Goal: Task Accomplishment & Management: Use online tool/utility

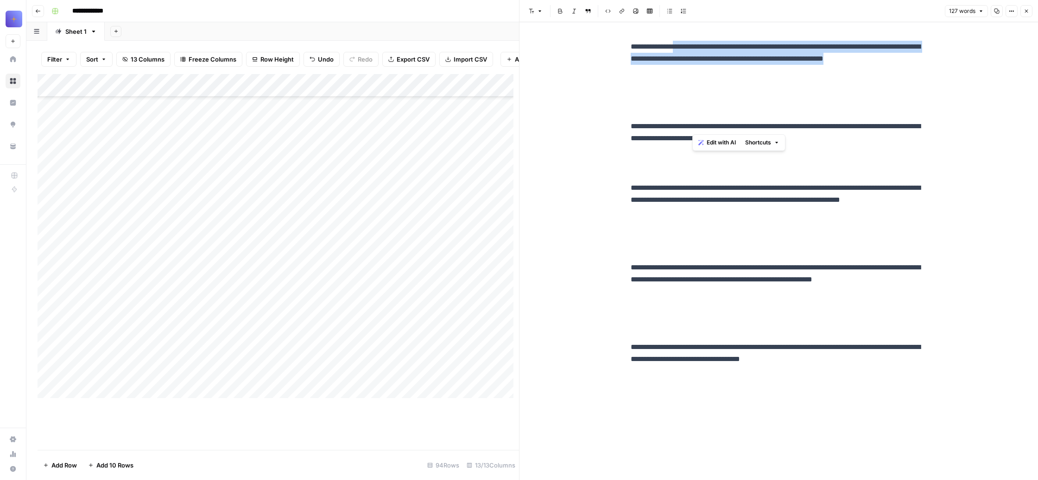
scroll to position [0, 0]
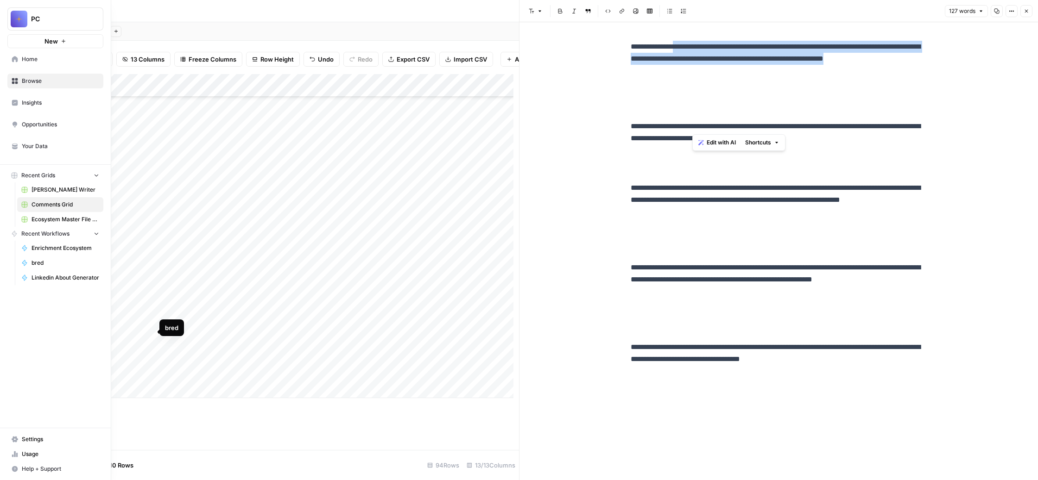
click at [57, 267] on span "bred" at bounding box center [66, 263] width 68 height 8
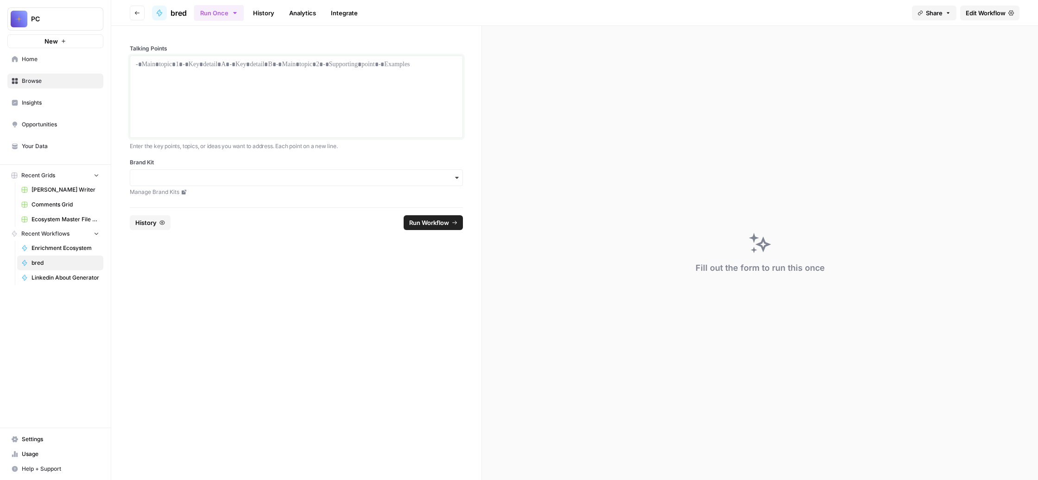
click at [234, 109] on div at bounding box center [296, 97] width 321 height 74
click at [319, 183] on input "Brand Kit" at bounding box center [296, 177] width 321 height 9
click at [297, 313] on div "Unstuck Engine" at bounding box center [340, 309] width 291 height 18
click at [254, 69] on p at bounding box center [296, 64] width 321 height 9
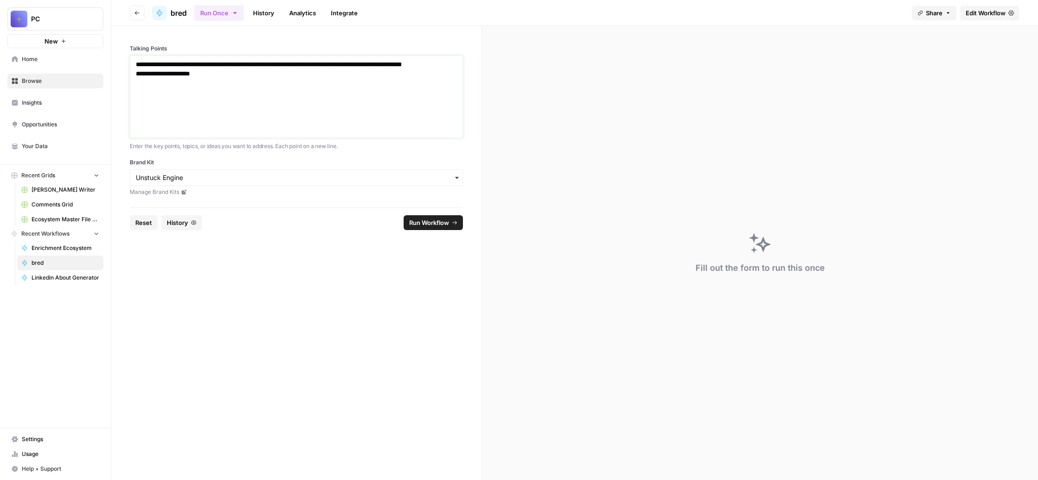
drag, startPoint x: 427, startPoint y: 111, endPoint x: 403, endPoint y: 111, distance: 24.1
click at [403, 101] on p "**********" at bounding box center [273, 81] width 275 height 42
click at [354, 101] on p "**********" at bounding box center [273, 81] width 275 height 42
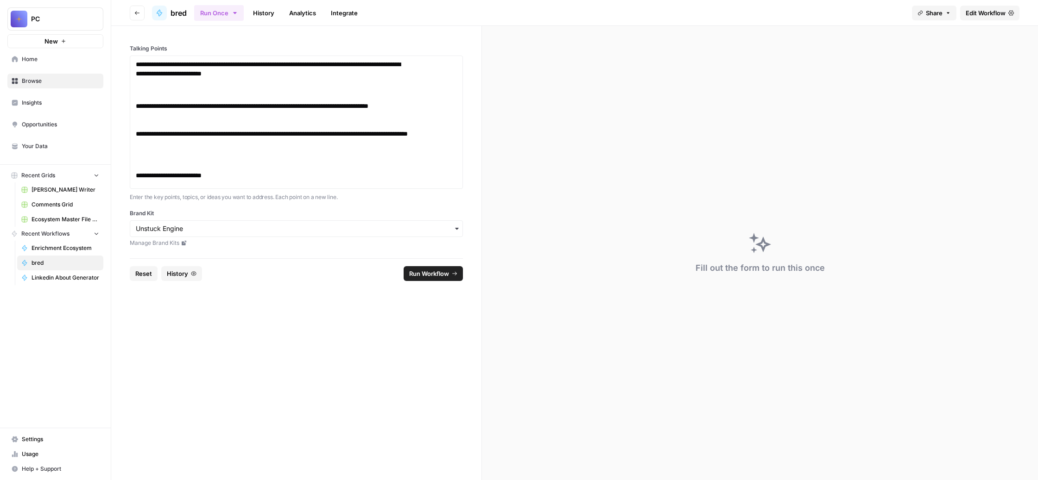
click at [440, 278] on span "Run Workflow" at bounding box center [429, 273] width 40 height 9
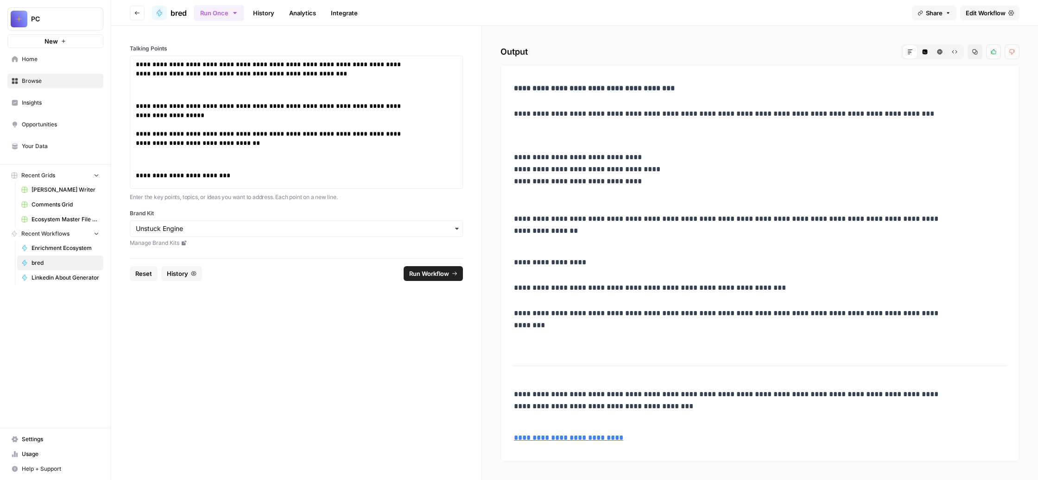
scroll to position [1139, 0]
